Goal: Information Seeking & Learning: Learn about a topic

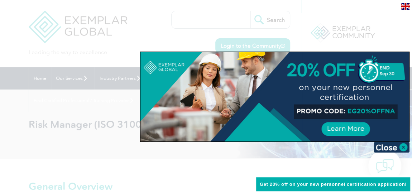
click at [213, 20] on div at bounding box center [206, 96] width 412 height 193
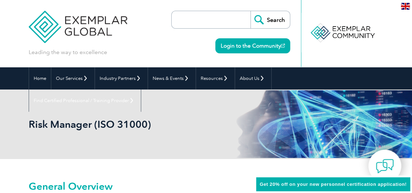
click at [213, 20] on input "search" at bounding box center [212, 19] width 75 height 17
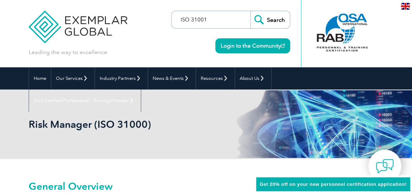
type input "ISO 31001"
click at [250, 11] on input "Search" at bounding box center [269, 19] width 39 height 17
